Goal: Task Accomplishment & Management: Manage account settings

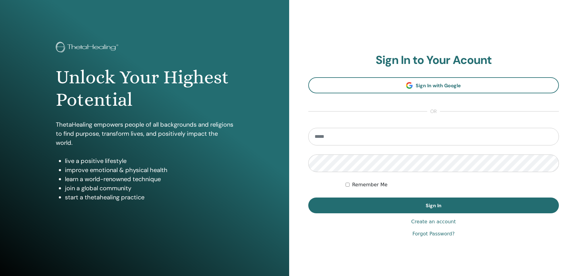
click at [351, 142] on input "email" at bounding box center [433, 137] width 251 height 18
type input "**********"
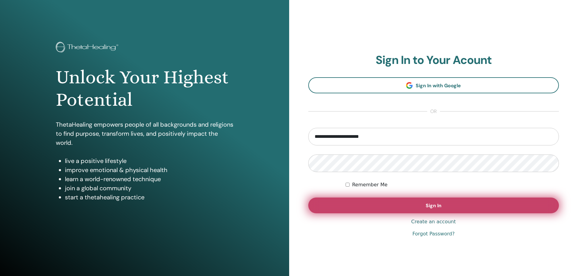
click at [392, 205] on button "Sign In" at bounding box center [433, 206] width 251 height 16
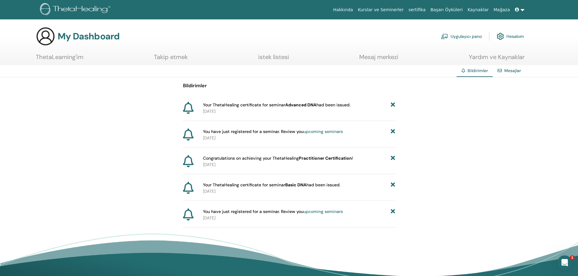
click at [513, 37] on link "Hesabım" at bounding box center [510, 36] width 27 height 13
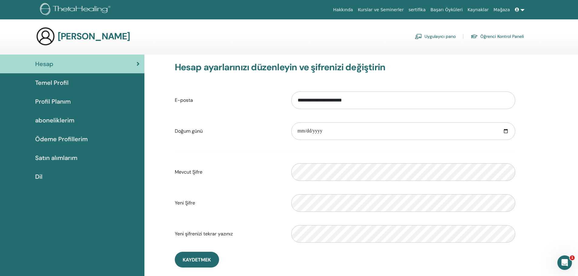
click at [524, 10] on link at bounding box center [520, 9] width 15 height 11
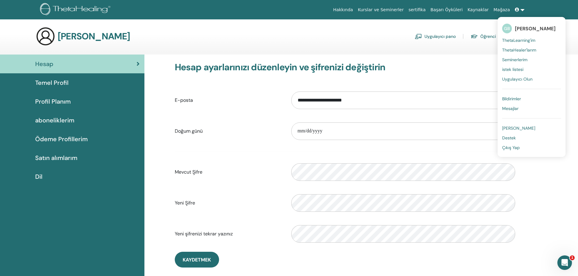
click at [508, 152] on link "Çıkış Yap" at bounding box center [531, 148] width 59 height 10
click at [509, 146] on span "Çıkış Yap" at bounding box center [511, 147] width 18 height 5
